Goal: Use online tool/utility: Utilize a website feature to perform a specific function

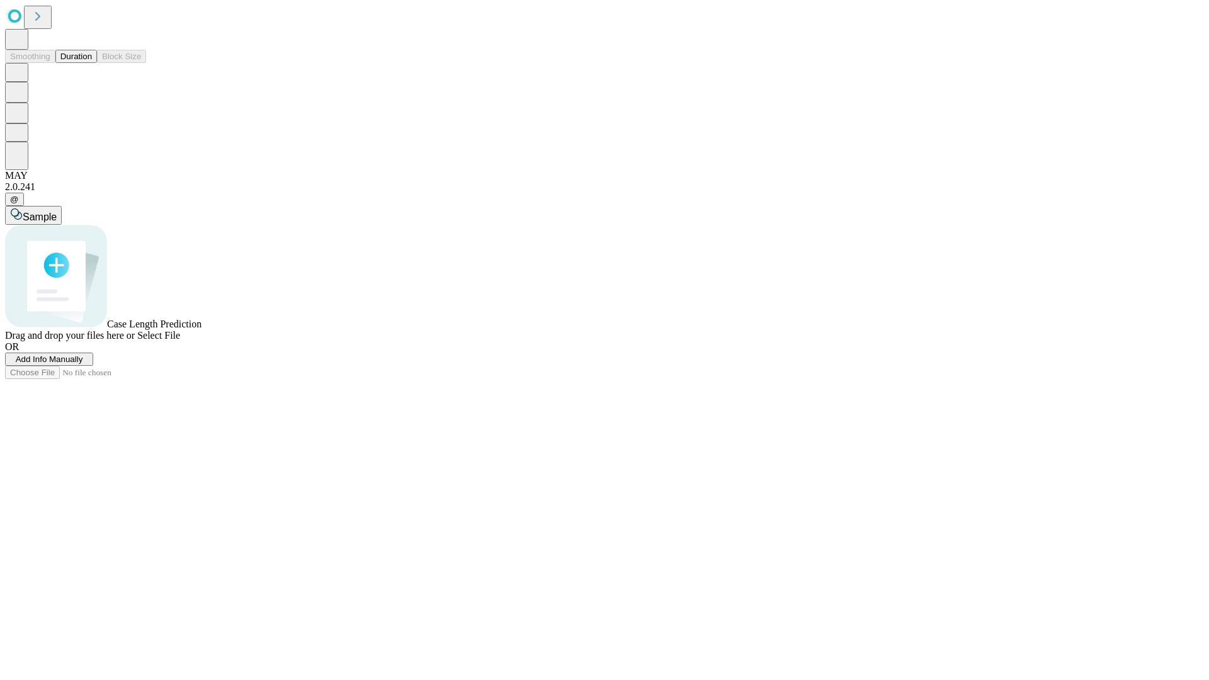
click at [92, 63] on button "Duration" at bounding box center [76, 56] width 42 height 13
click at [83, 364] on span "Add Info Manually" at bounding box center [49, 359] width 67 height 9
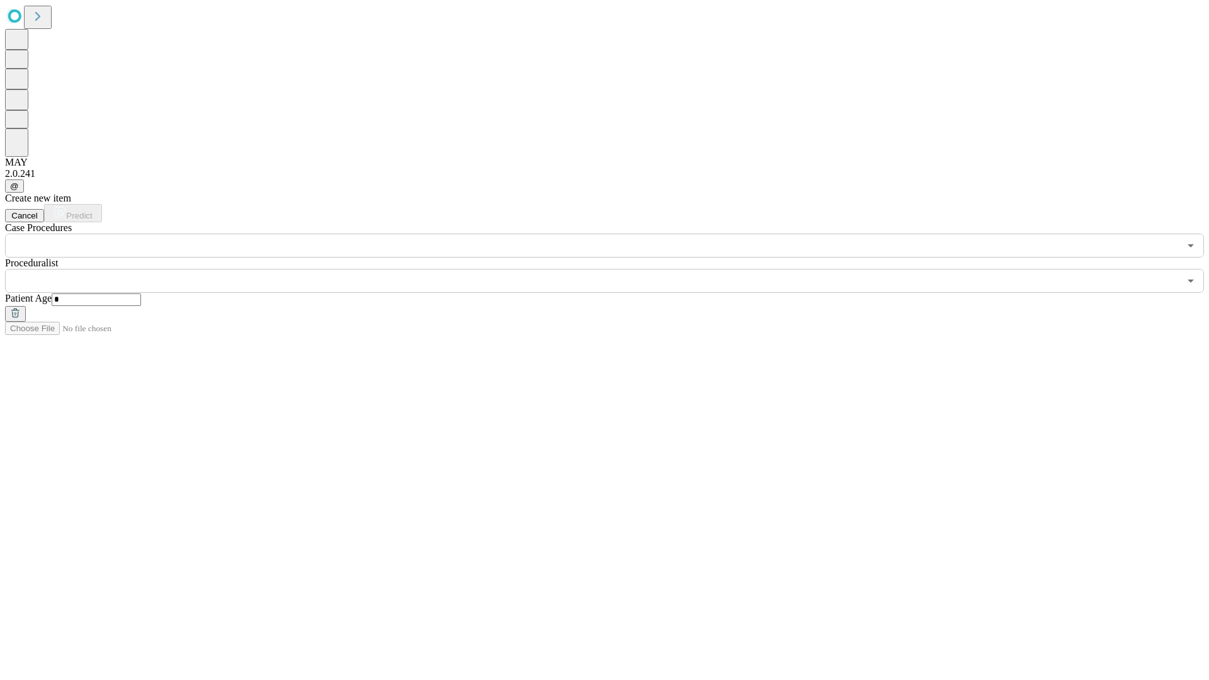
type input "*"
click at [613, 269] on input "text" at bounding box center [592, 281] width 1174 height 24
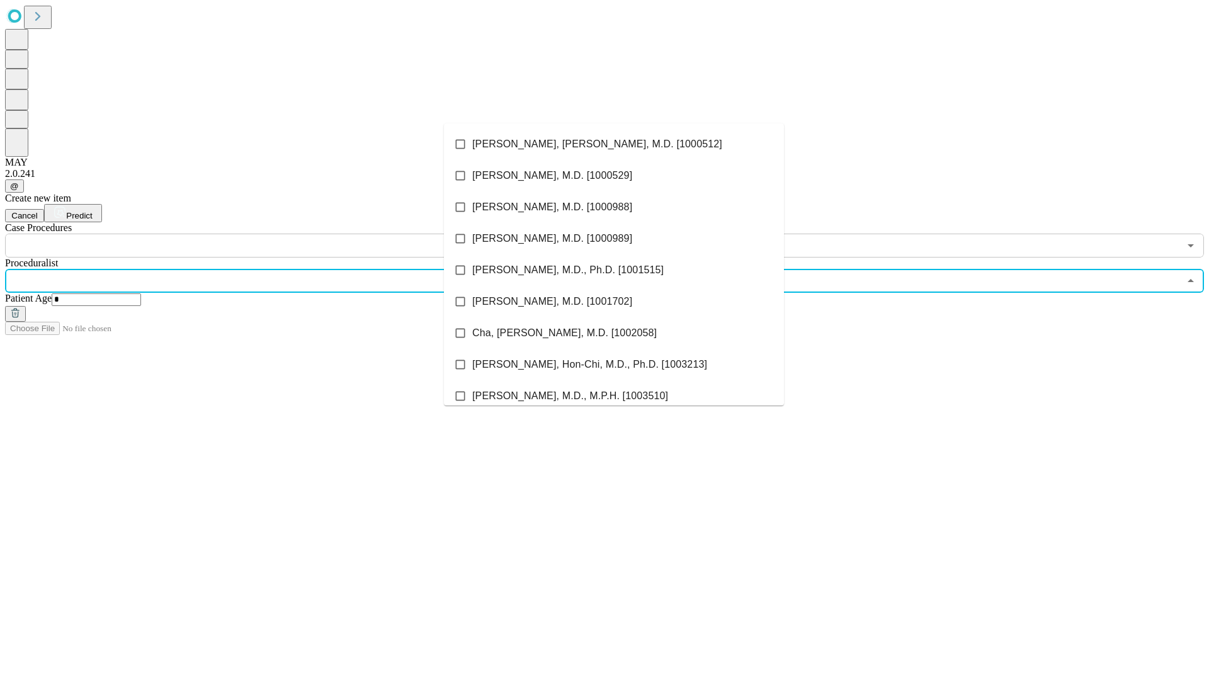
click at [614, 144] on li "[PERSON_NAME], [PERSON_NAME], M.D. [1000512]" at bounding box center [614, 143] width 340 height 31
click at [264, 234] on input "text" at bounding box center [592, 246] width 1174 height 24
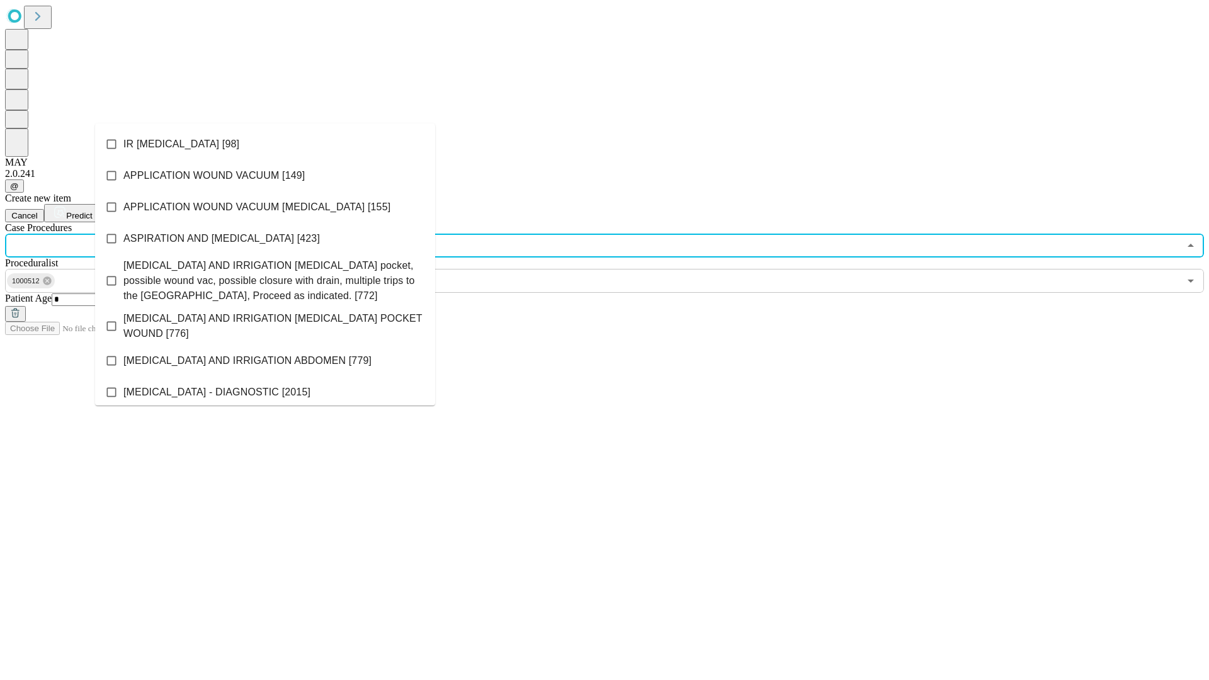
click at [265, 144] on li "IR [MEDICAL_DATA] [98]" at bounding box center [265, 143] width 340 height 31
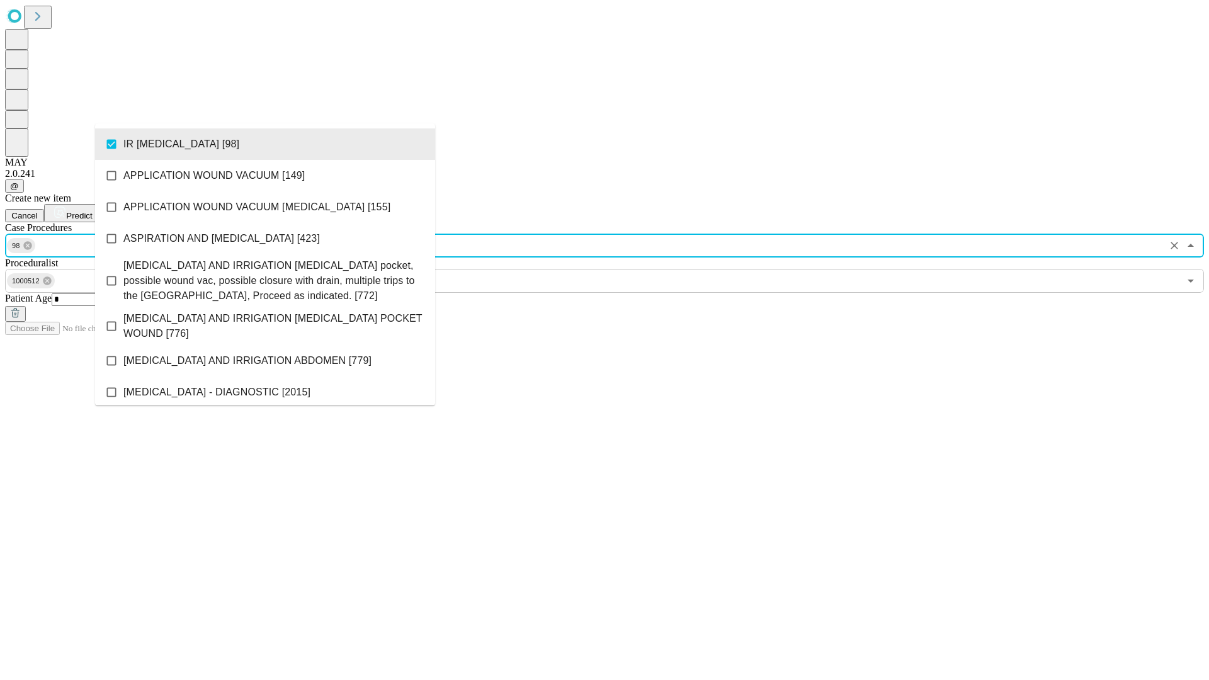
click at [92, 211] on span "Predict" at bounding box center [79, 215] width 26 height 9
